Goal: Navigation & Orientation: Find specific page/section

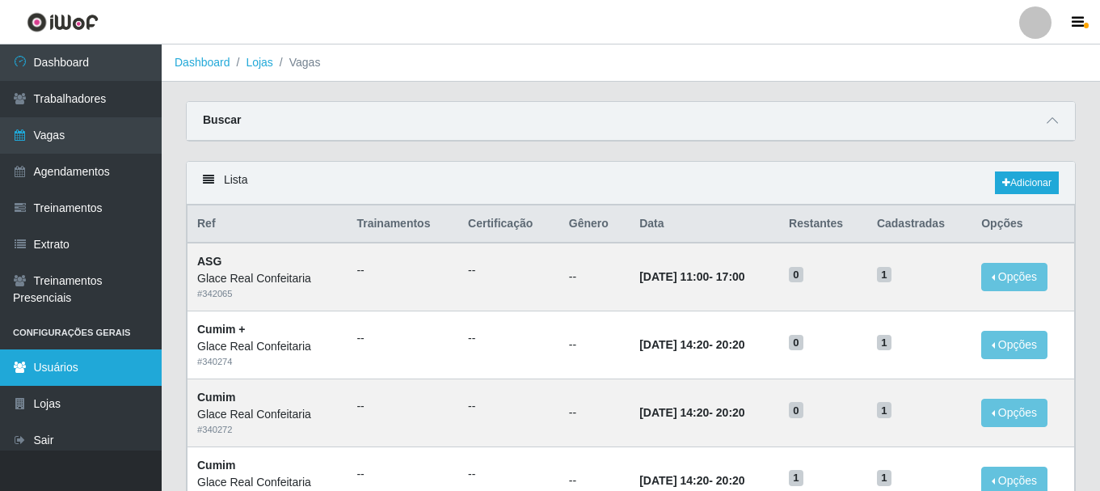
click at [122, 366] on link "Usuários" at bounding box center [81, 367] width 162 height 36
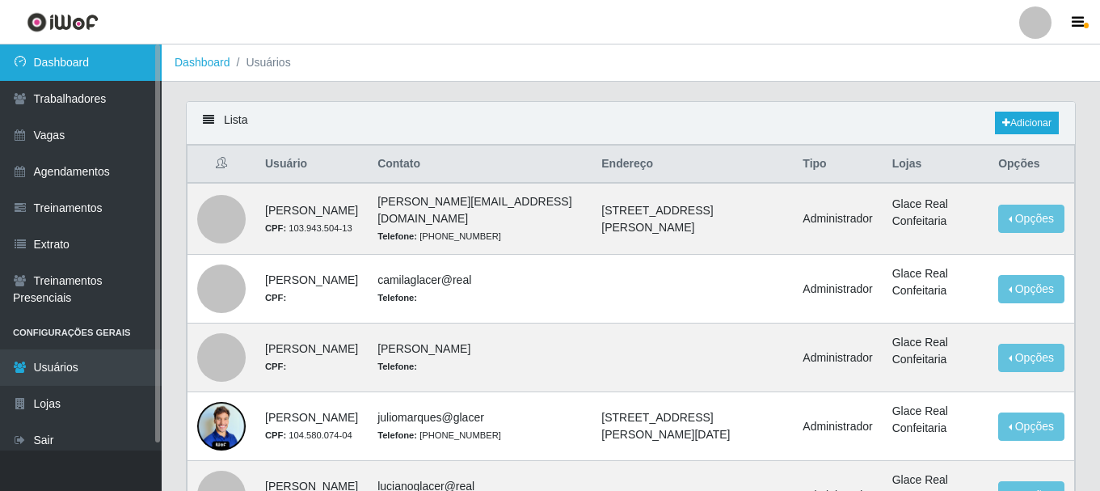
click at [93, 71] on link "Dashboard" at bounding box center [81, 62] width 162 height 36
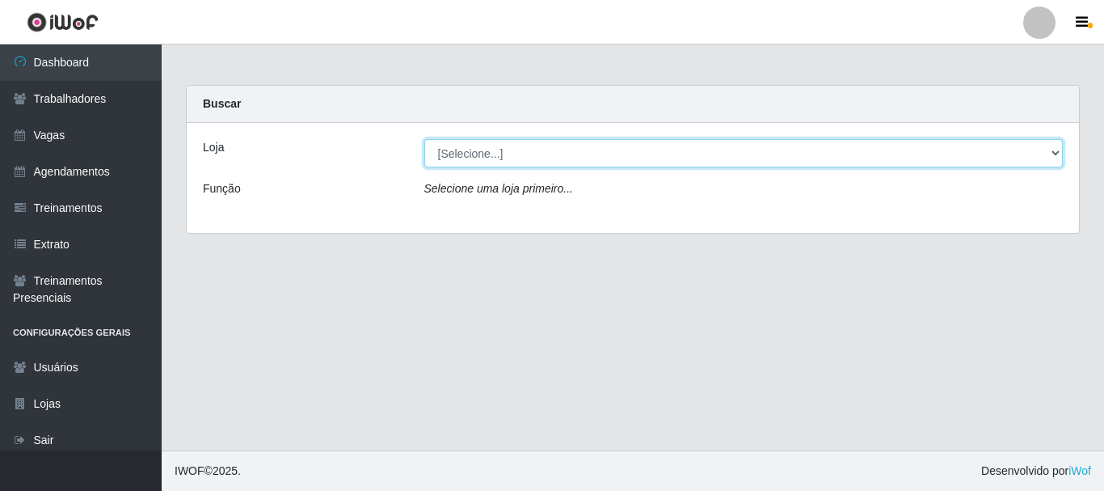
click at [571, 146] on select "[Selecione...] Glace Real Confeitaria" at bounding box center [743, 153] width 639 height 28
click at [424, 139] on select "[Selecione...] Glace Real Confeitaria" at bounding box center [743, 153] width 639 height 28
drag, startPoint x: 578, startPoint y: 154, endPoint x: 580, endPoint y: 166, distance: 11.4
click at [578, 154] on select "[Selecione...] Glace Real Confeitaria" at bounding box center [743, 153] width 639 height 28
select select "445"
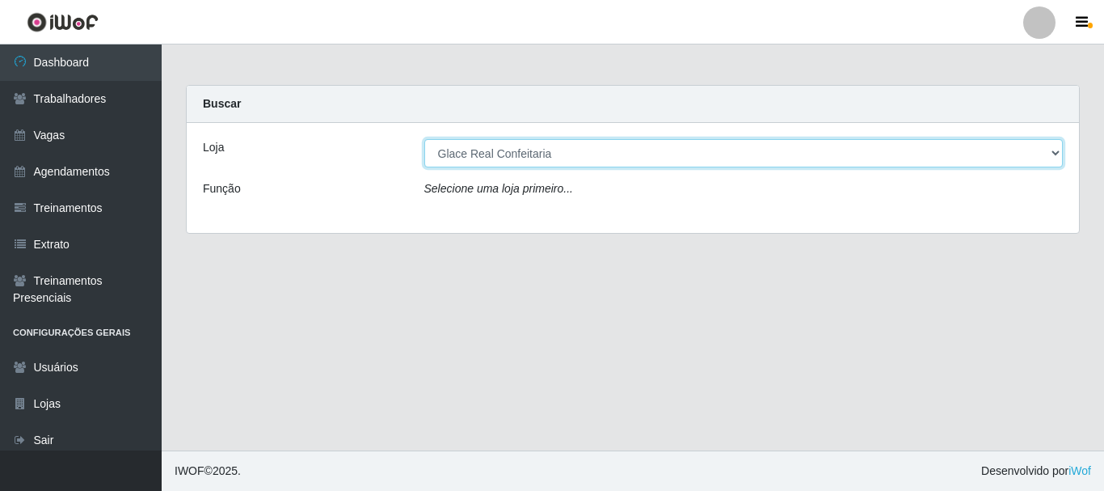
click at [424, 139] on select "[Selecione...] Glace Real Confeitaria" at bounding box center [743, 153] width 639 height 28
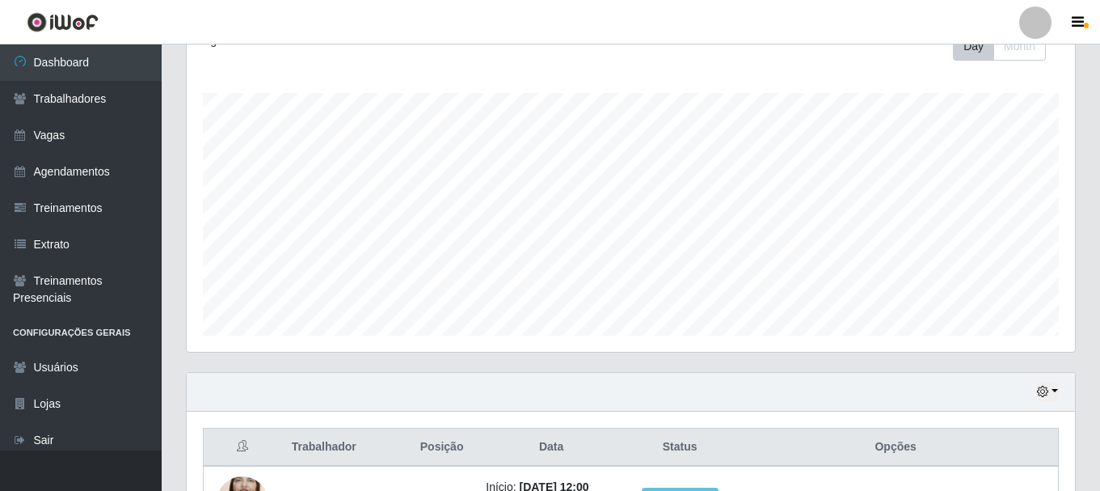
scroll to position [335, 888]
click at [1053, 392] on button "button" at bounding box center [1047, 391] width 23 height 19
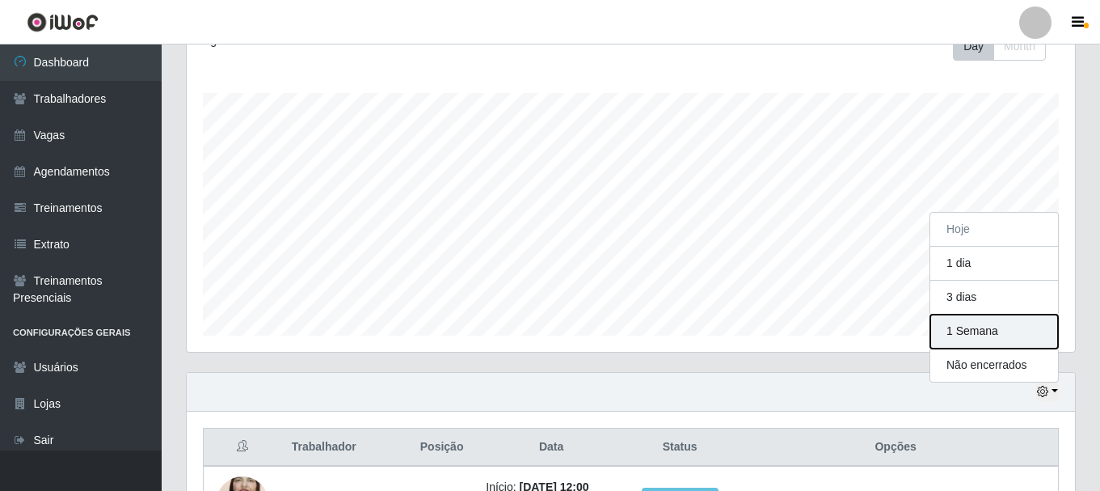
click at [983, 330] on button "1 Semana" at bounding box center [994, 331] width 128 height 34
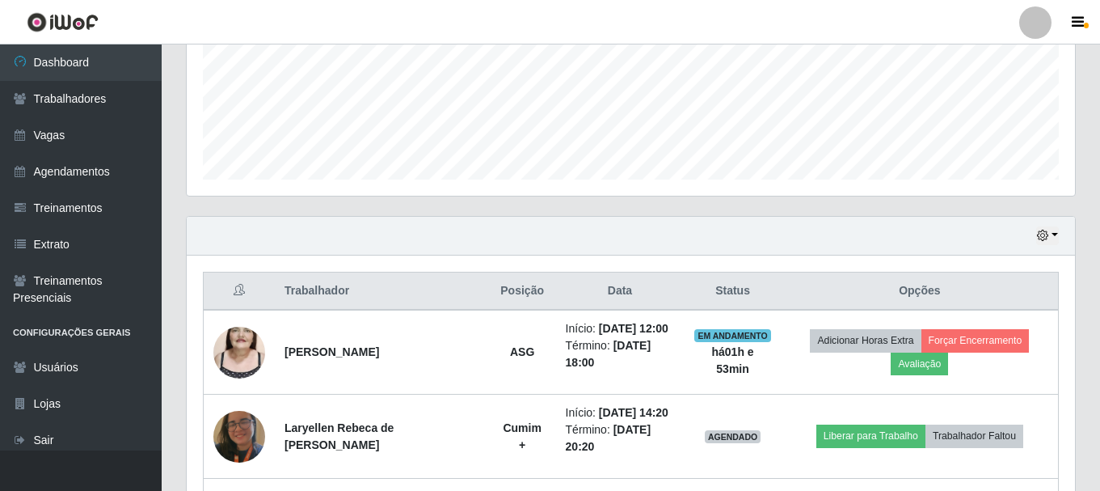
scroll to position [156, 0]
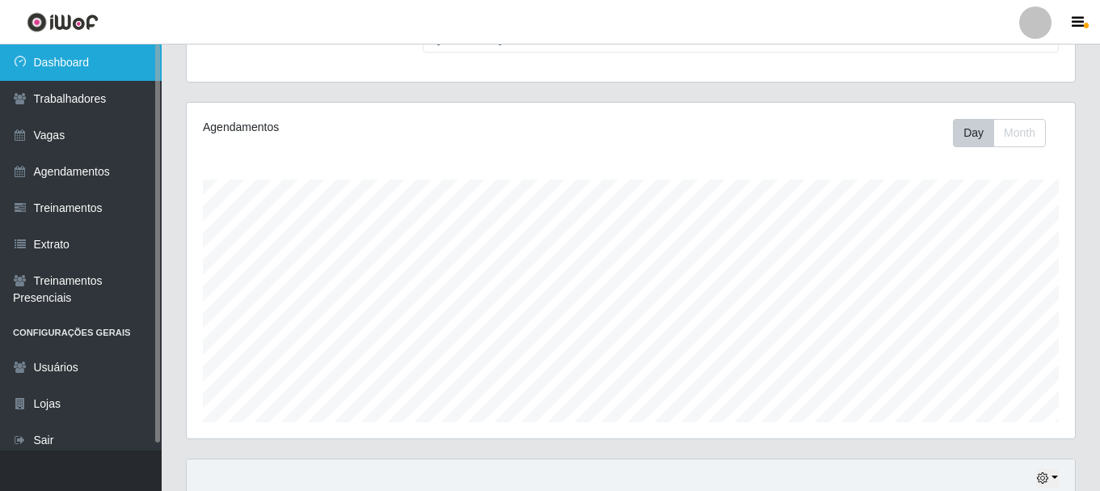
click at [87, 55] on link "Dashboard" at bounding box center [81, 62] width 162 height 36
